Goal: Transaction & Acquisition: Book appointment/travel/reservation

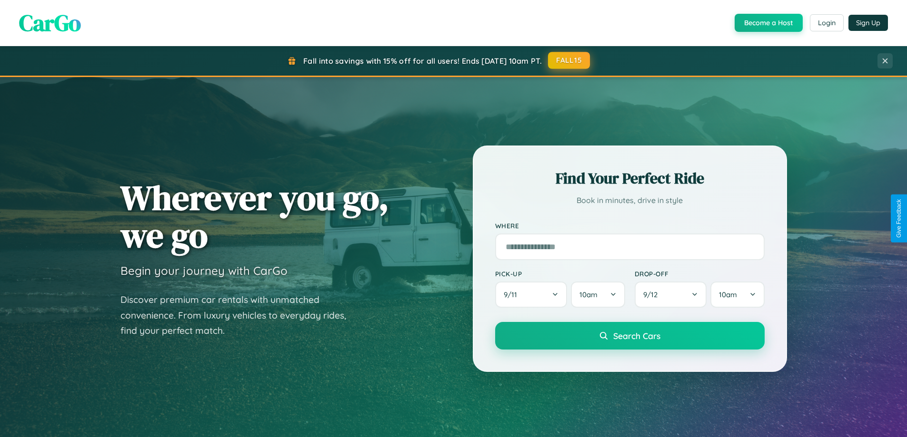
click at [569, 60] on button "FALL15" at bounding box center [569, 60] width 42 height 17
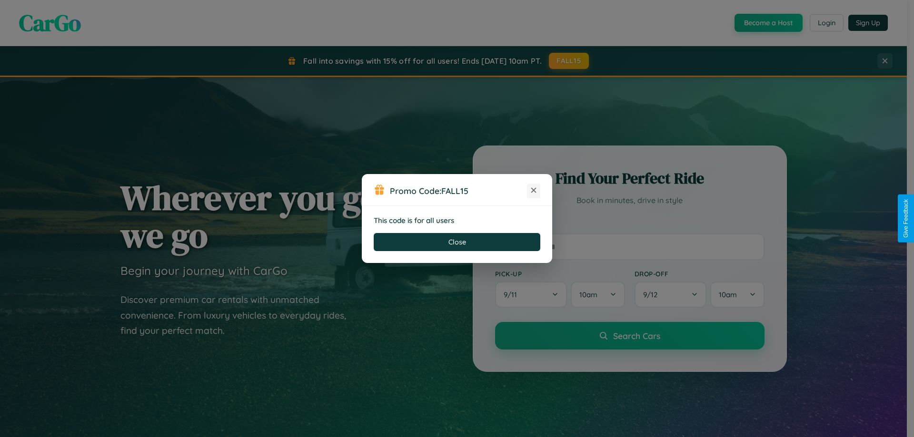
click at [534, 191] on icon at bounding box center [534, 191] width 10 height 10
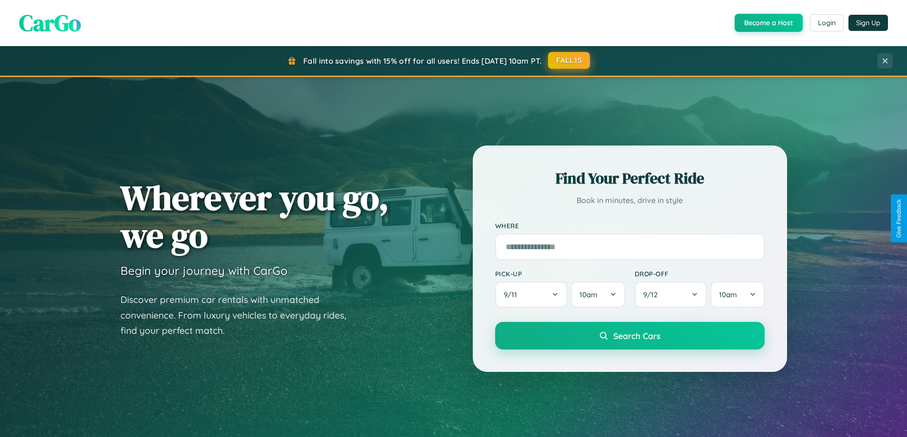
click at [569, 60] on button "FALL15" at bounding box center [569, 60] width 42 height 17
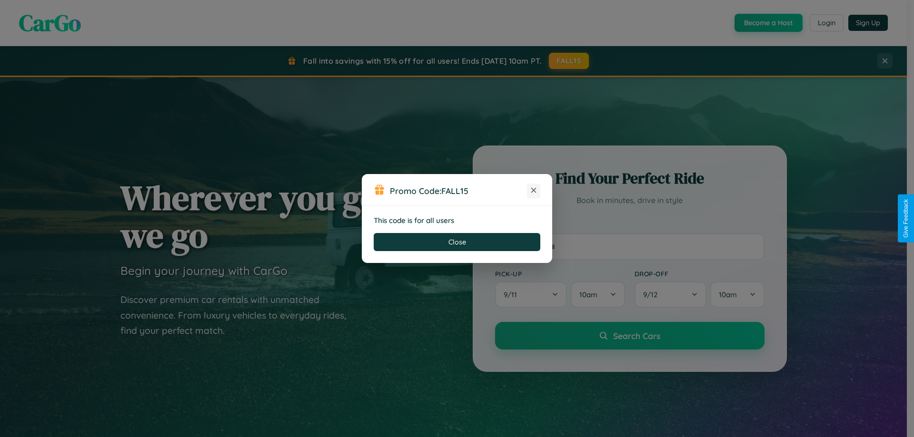
click at [534, 191] on icon at bounding box center [534, 191] width 10 height 10
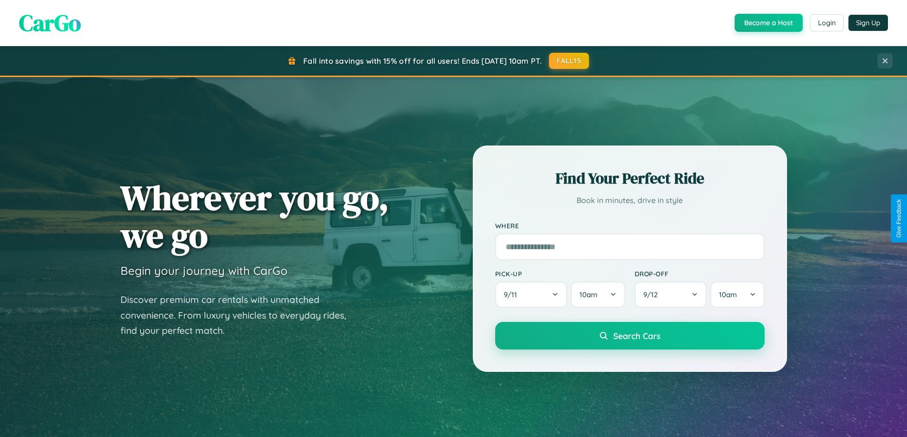
scroll to position [28, 0]
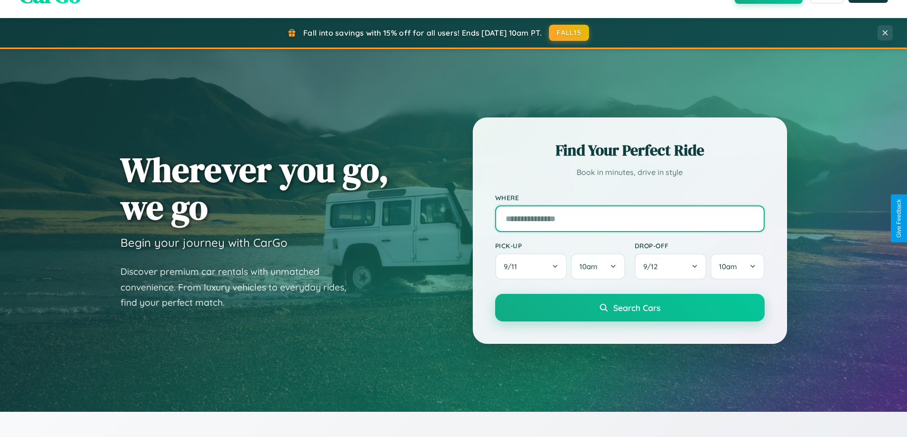
click at [629, 218] on input "text" at bounding box center [629, 219] width 269 height 27
type input "**********"
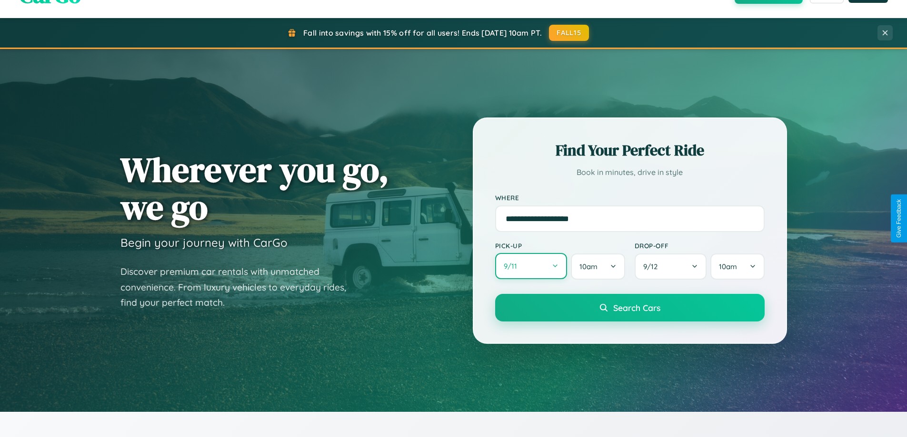
click at [531, 267] on button "9 / 11" at bounding box center [531, 266] width 72 height 26
select select "*"
select select "****"
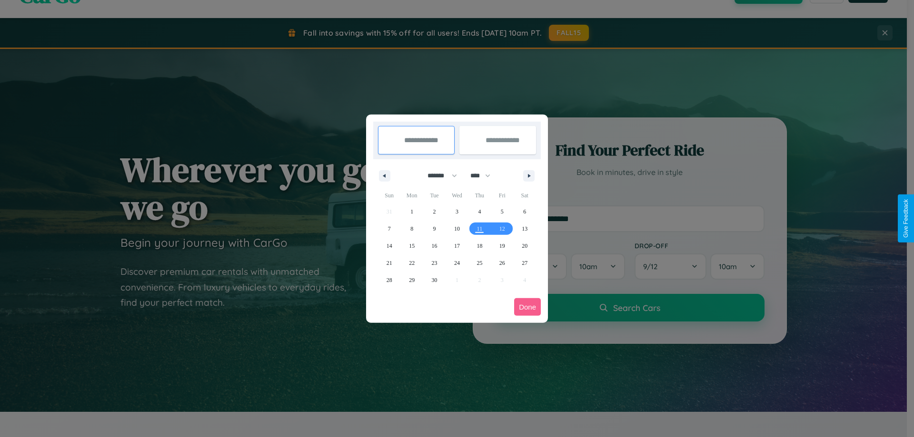
click at [438, 176] on select "******* ******** ***** ***** *** **** **** ****** ********* ******* ******** **…" at bounding box center [440, 176] width 40 height 16
click at [502, 228] on span "12" at bounding box center [502, 228] width 6 height 17
type input "**********"
click at [389, 263] on span "21" at bounding box center [389, 263] width 6 height 17
type input "**********"
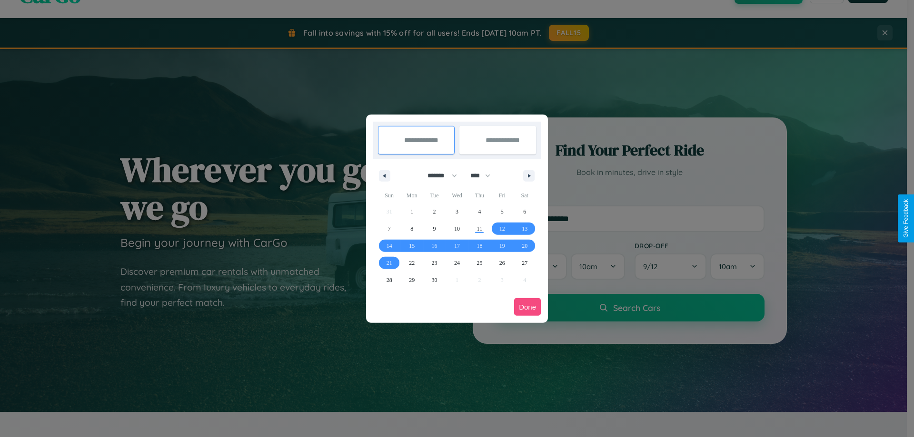
click at [527, 307] on button "Done" at bounding box center [527, 307] width 27 height 18
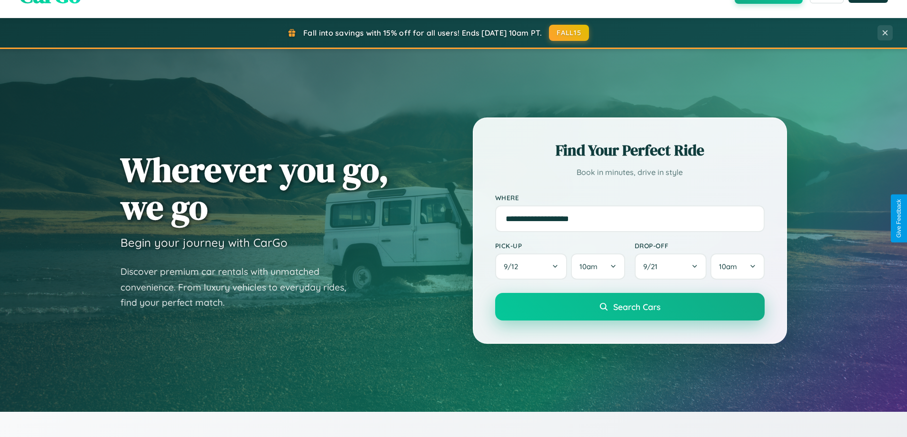
click at [629, 307] on span "Search Cars" at bounding box center [636, 307] width 47 height 10
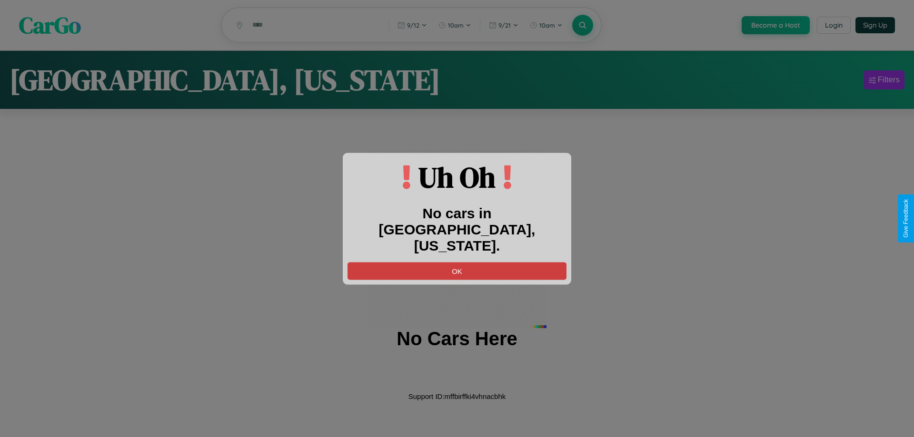
click at [457, 262] on button "OK" at bounding box center [456, 271] width 219 height 18
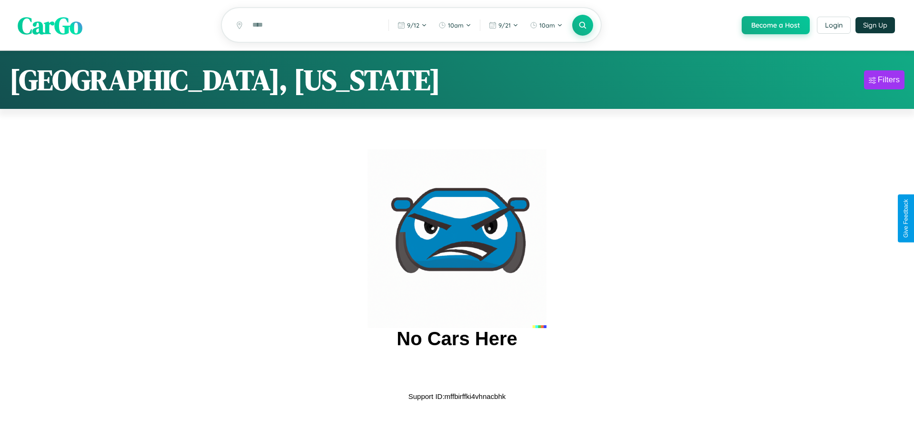
click at [50, 26] on span "CarGo" at bounding box center [50, 25] width 65 height 33
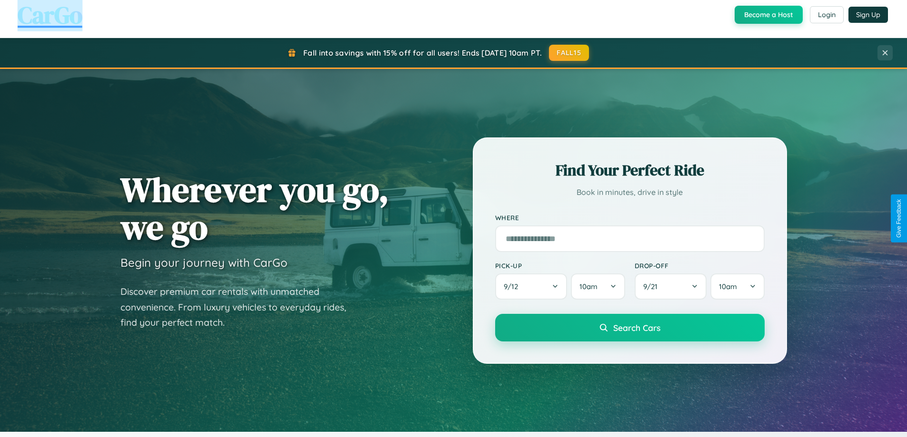
scroll to position [1831, 0]
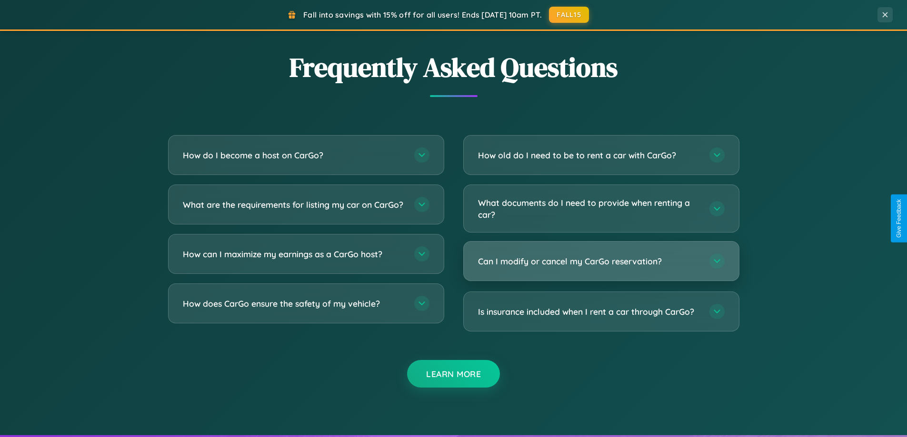
click at [601, 262] on h3 "Can I modify or cancel my CarGo reservation?" at bounding box center [589, 262] width 222 height 12
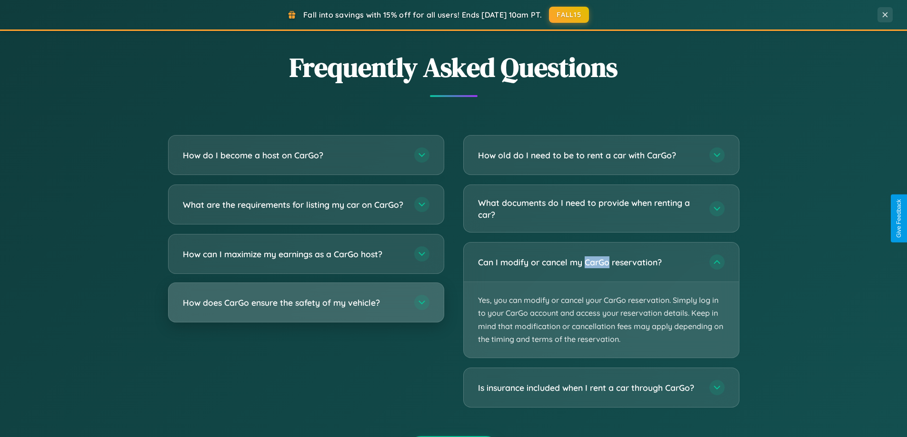
click at [306, 309] on h3 "How does CarGo ensure the safety of my vehicle?" at bounding box center [294, 303] width 222 height 12
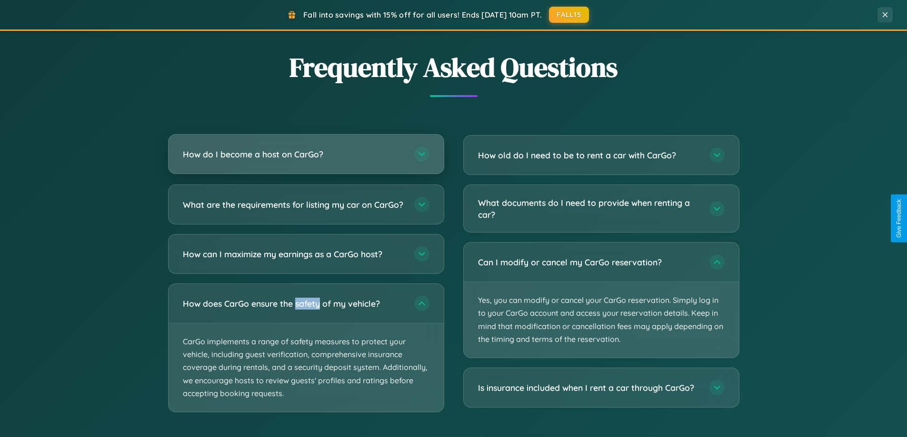
click at [306, 155] on h3 "How do I become a host on CarGo?" at bounding box center [294, 154] width 222 height 12
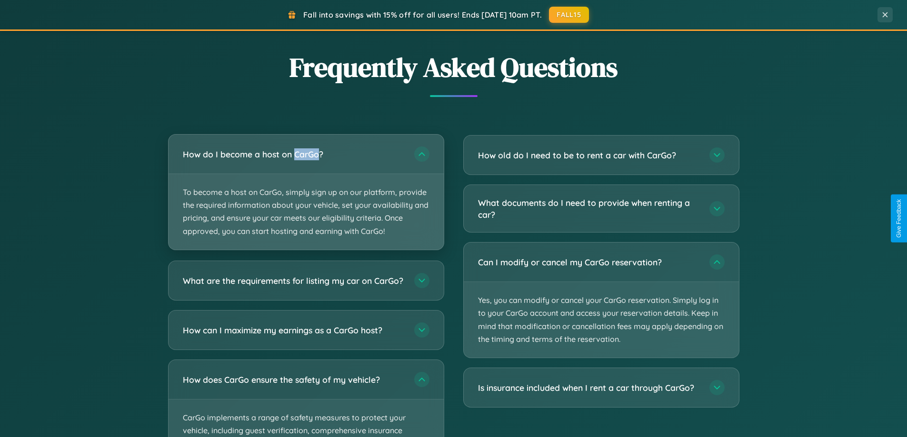
click at [306, 192] on p "To become a host on CarGo, simply sign up on our platform, provide the required…" at bounding box center [305, 212] width 275 height 76
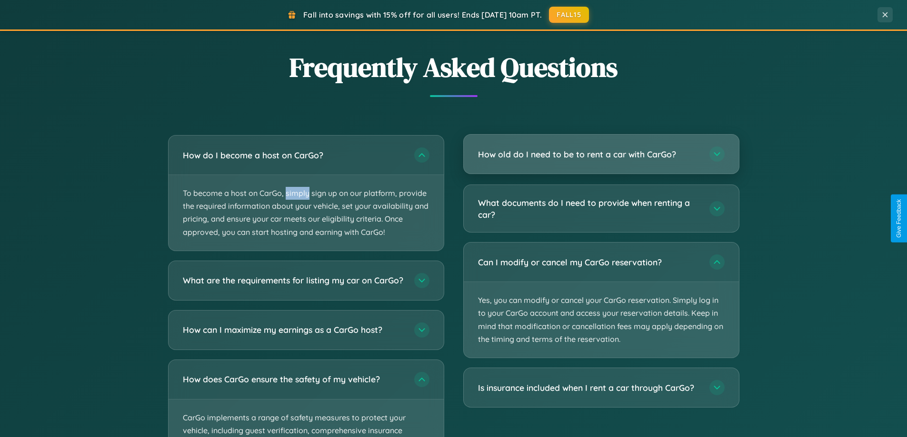
click at [601, 155] on h3 "How old do I need to be to rent a car with CarGo?" at bounding box center [589, 154] width 222 height 12
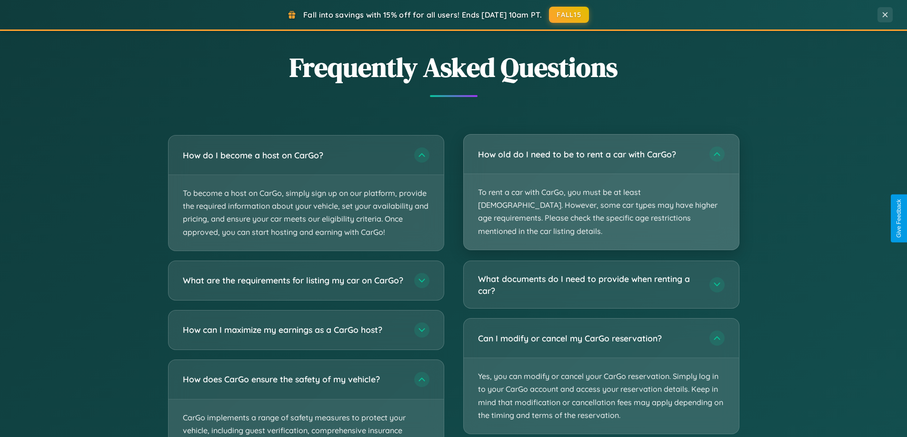
click at [601, 186] on p "To rent a car with CarGo, you must be at least [DEMOGRAPHIC_DATA]. However, som…" at bounding box center [601, 212] width 275 height 76
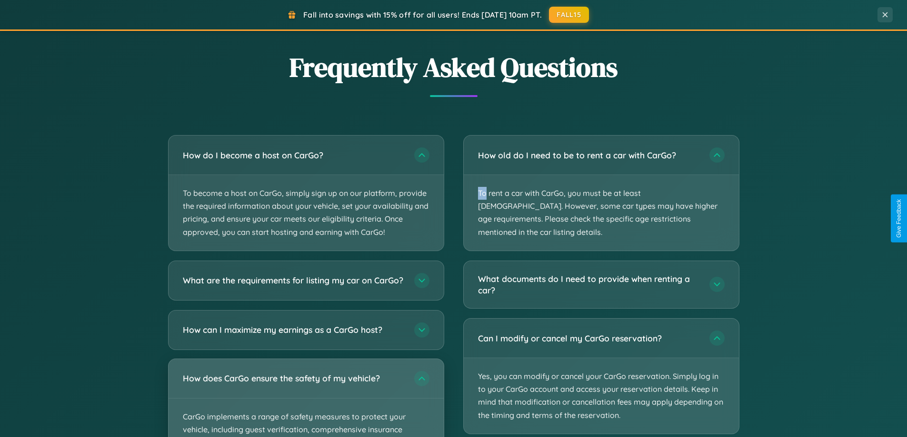
click at [306, 398] on div "How does CarGo ensure the safety of my vehicle?" at bounding box center [305, 378] width 275 height 39
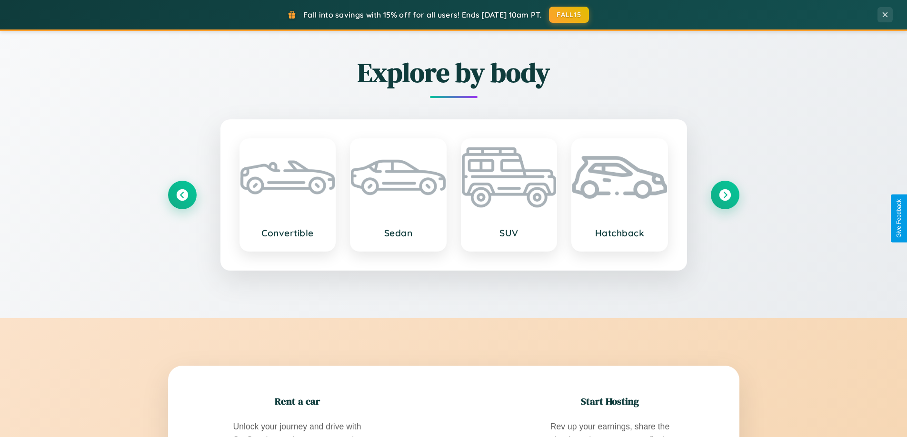
scroll to position [0, 0]
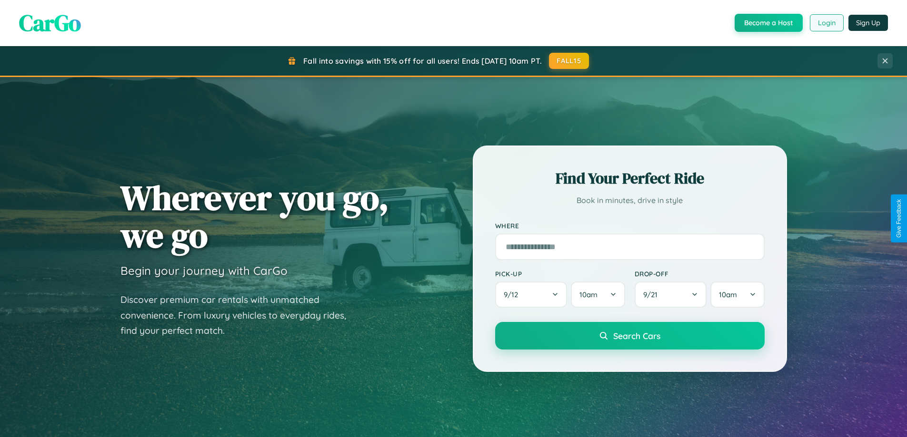
click at [826, 23] on button "Login" at bounding box center [827, 22] width 34 height 17
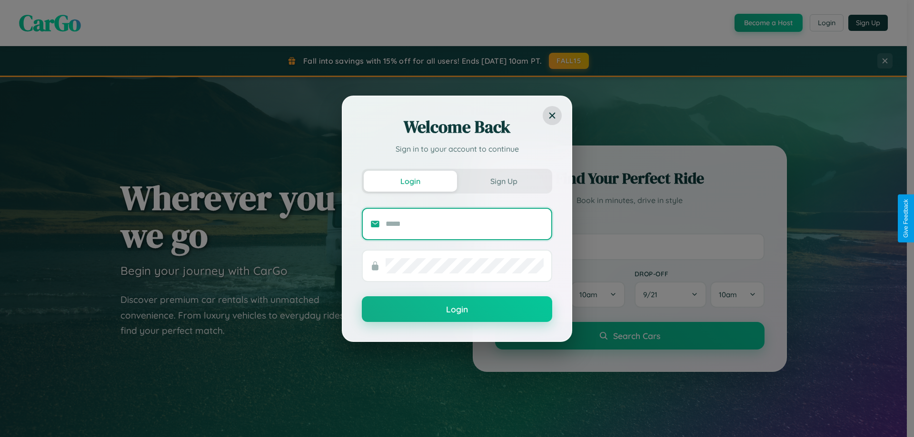
click at [465, 224] on input "text" at bounding box center [465, 224] width 158 height 15
type input "**********"
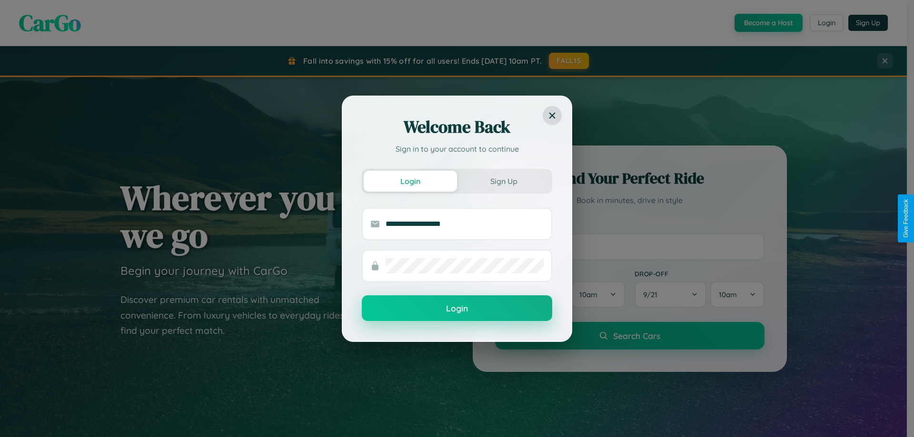
click at [457, 309] on button "Login" at bounding box center [457, 309] width 190 height 26
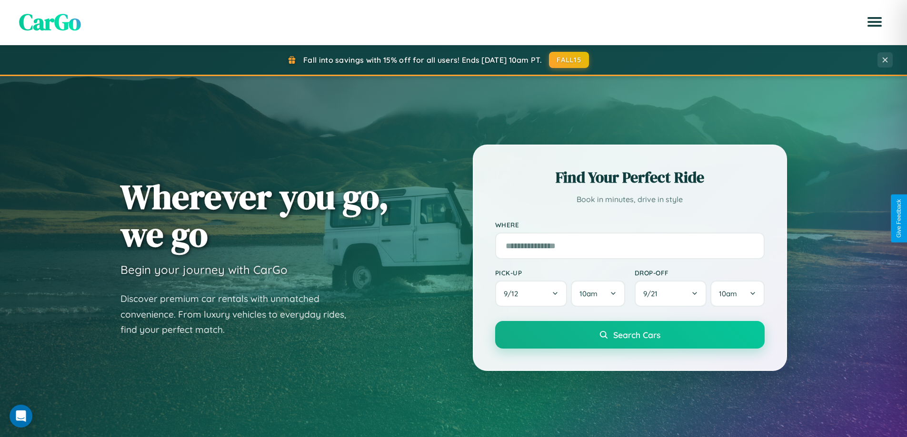
scroll to position [28, 0]
